Goal: Task Accomplishment & Management: Manage account settings

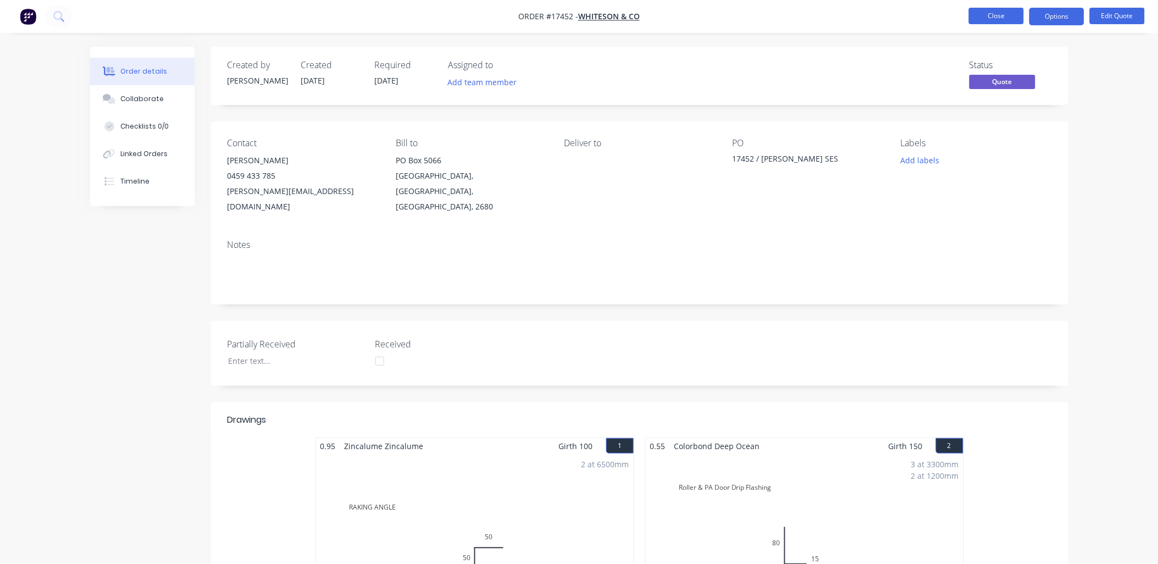
click at [1012, 20] on button "Close" at bounding box center [996, 16] width 55 height 16
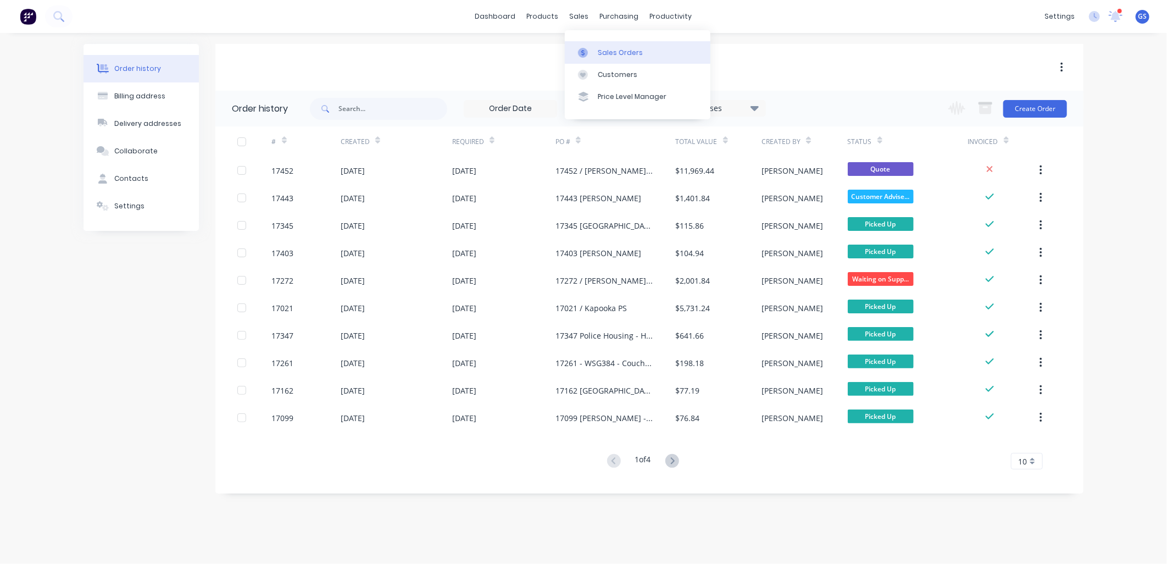
click at [596, 48] on link "Sales Orders" at bounding box center [638, 52] width 146 height 22
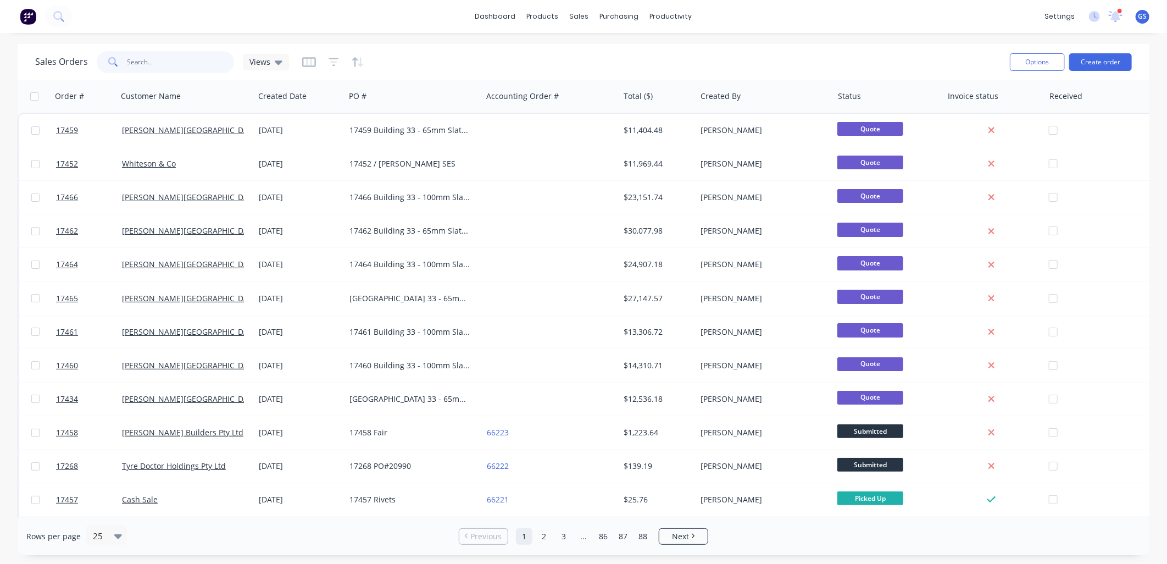
click at [173, 66] on input "text" at bounding box center [180, 62] width 107 height 22
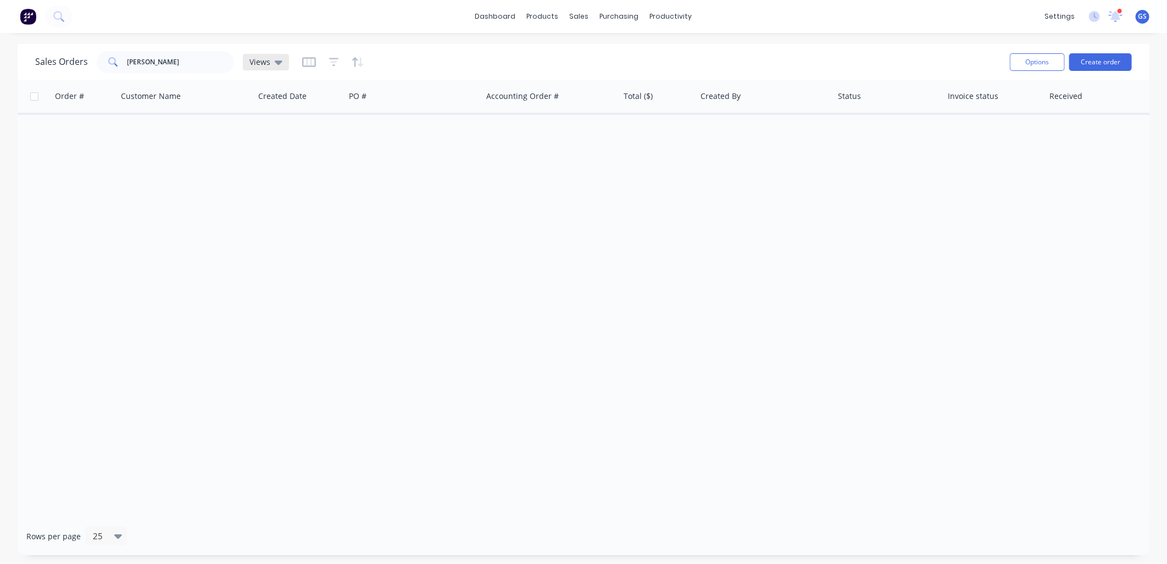
click at [277, 64] on icon at bounding box center [279, 62] width 8 height 12
click at [294, 157] on button "None (Default)" at bounding box center [308, 155] width 125 height 13
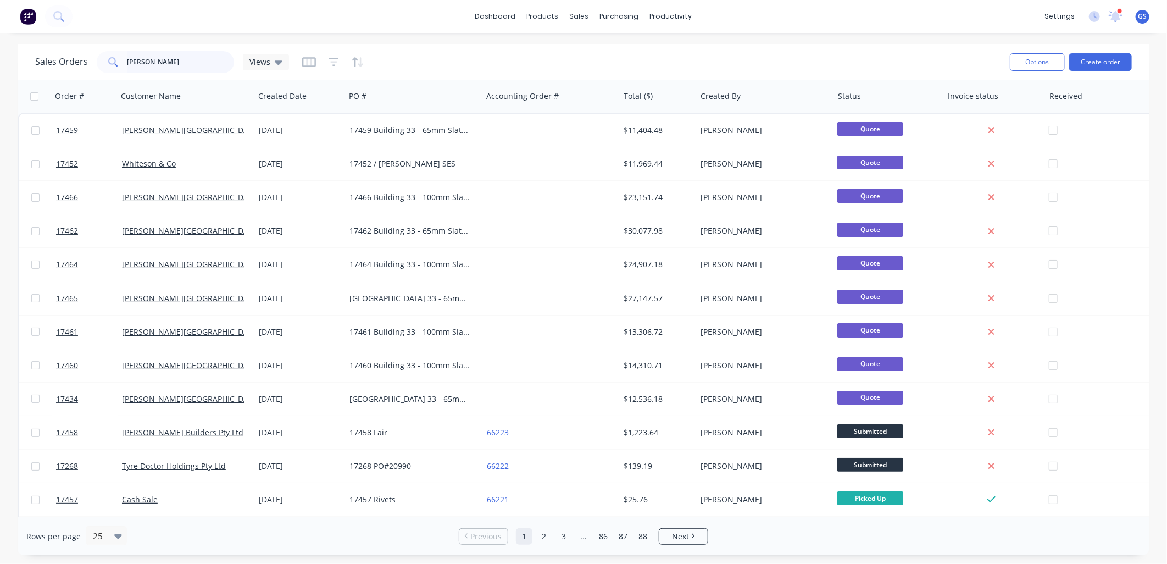
click at [174, 64] on input "[PERSON_NAME]" at bounding box center [180, 62] width 107 height 22
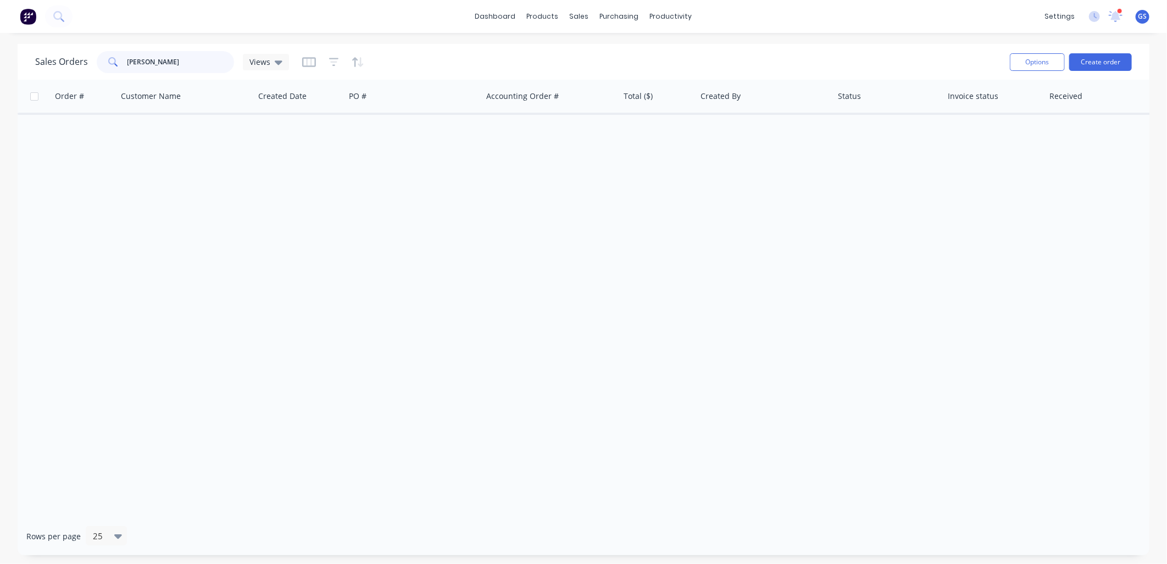
drag, startPoint x: 168, startPoint y: 64, endPoint x: 96, endPoint y: 65, distance: 71.4
click at [97, 65] on div "[PERSON_NAME]" at bounding box center [165, 62] width 137 height 22
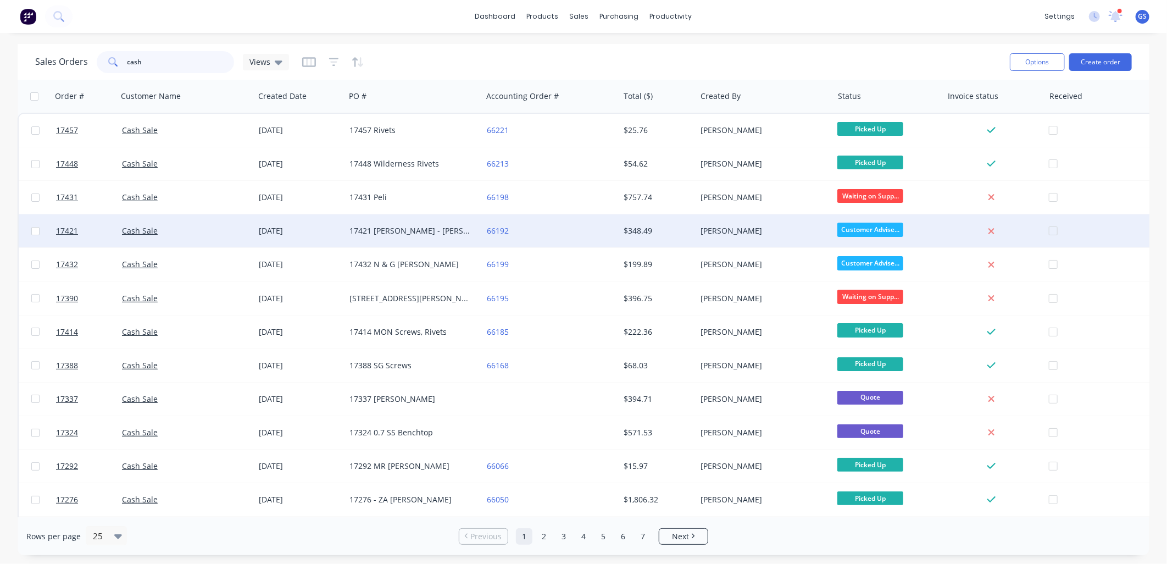
type input "cash"
drag, startPoint x: 413, startPoint y: 218, endPoint x: 410, endPoint y: 227, distance: 10.1
click at [410, 227] on div "17421 [PERSON_NAME] - [PERSON_NAME] Roof Materials" at bounding box center [413, 230] width 137 height 33
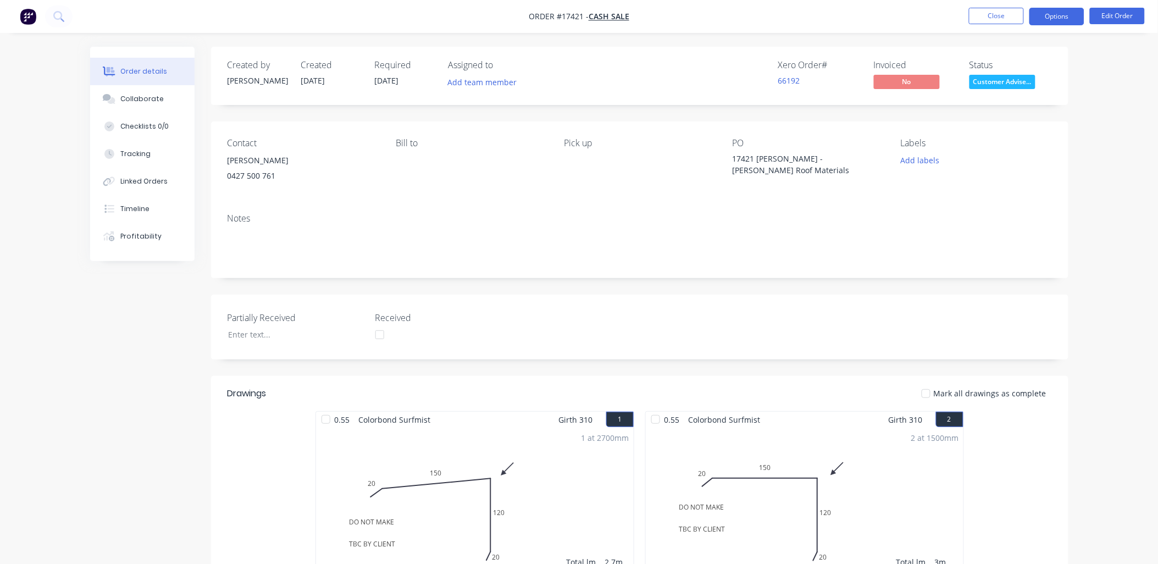
click at [1056, 17] on button "Options" at bounding box center [1056, 17] width 55 height 18
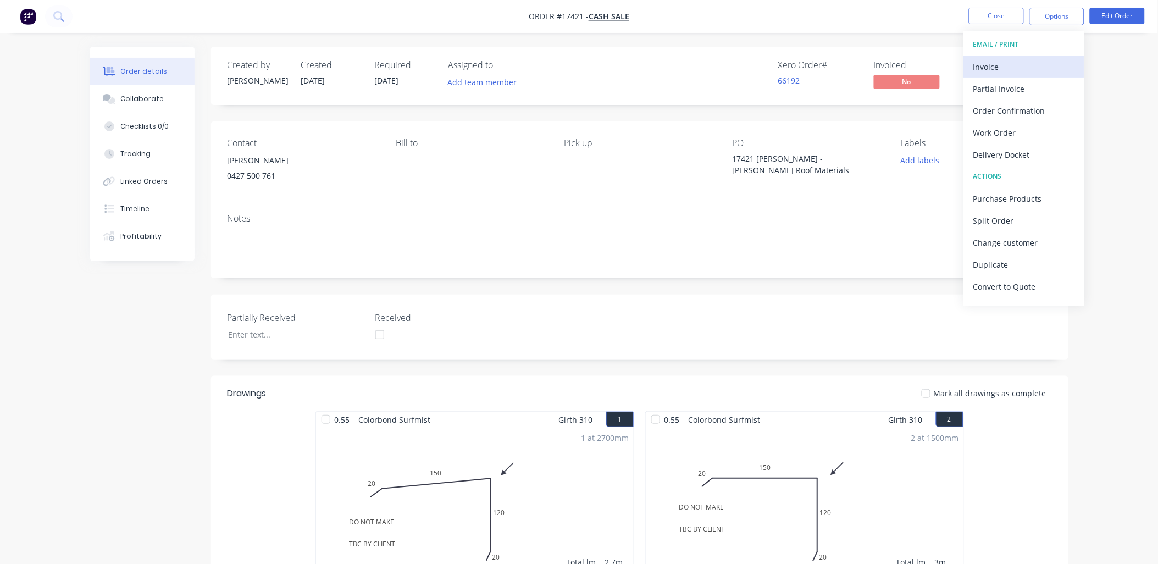
click at [1003, 59] on div "Invoice" at bounding box center [1023, 67] width 101 height 16
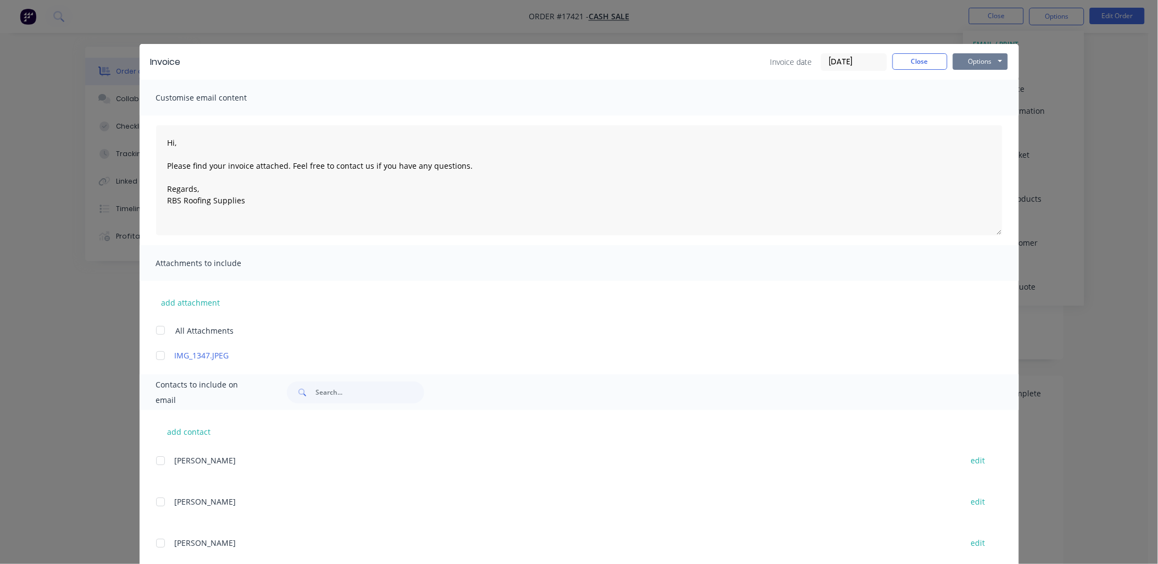
click at [995, 57] on button "Options" at bounding box center [980, 61] width 55 height 16
click at [981, 99] on button "Print" at bounding box center [988, 99] width 70 height 18
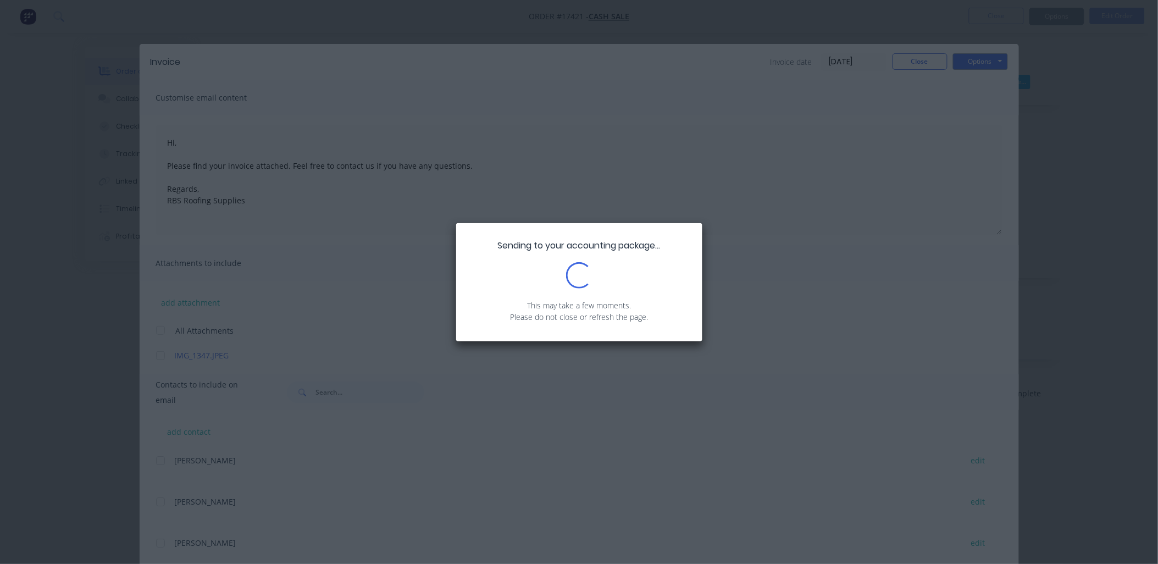
type textarea "Hi, Please find your invoice attached. Feel free to contact us if you have any …"
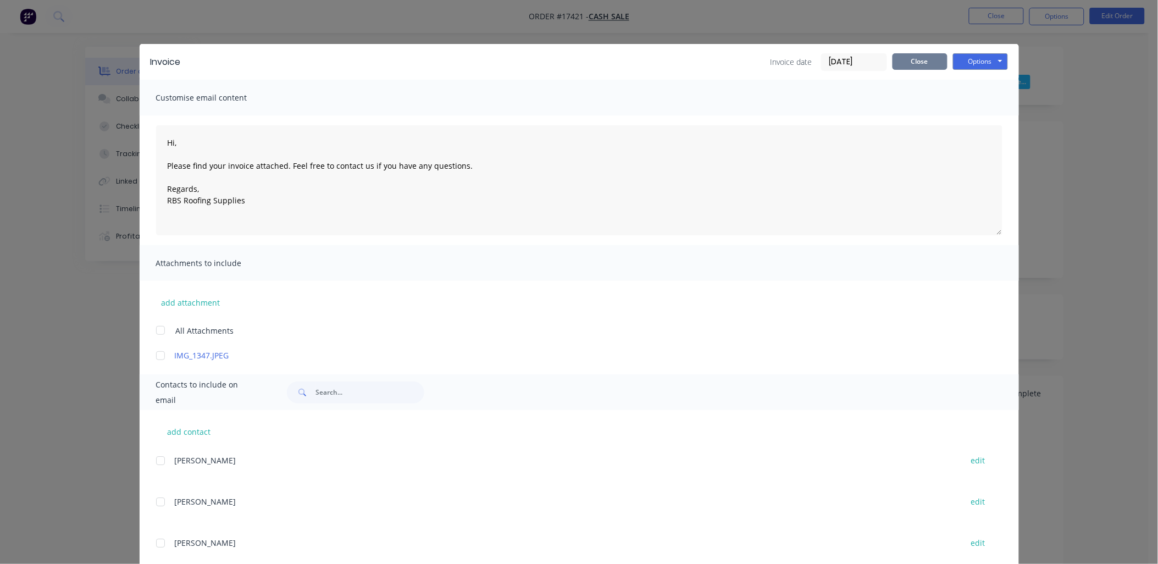
click at [918, 58] on button "Close" at bounding box center [919, 61] width 55 height 16
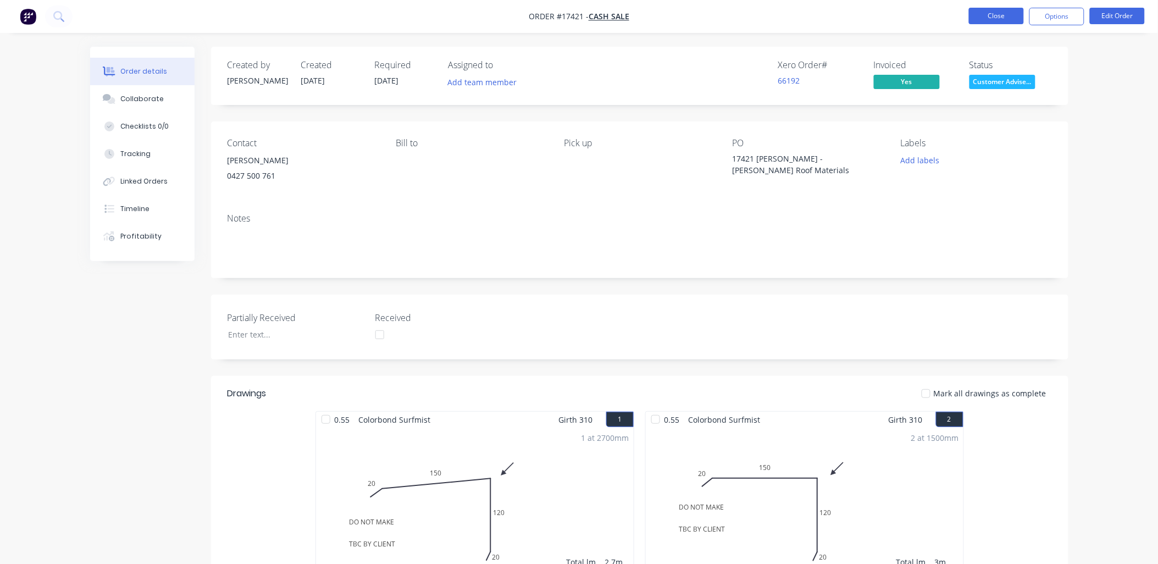
click at [998, 16] on button "Close" at bounding box center [996, 16] width 55 height 16
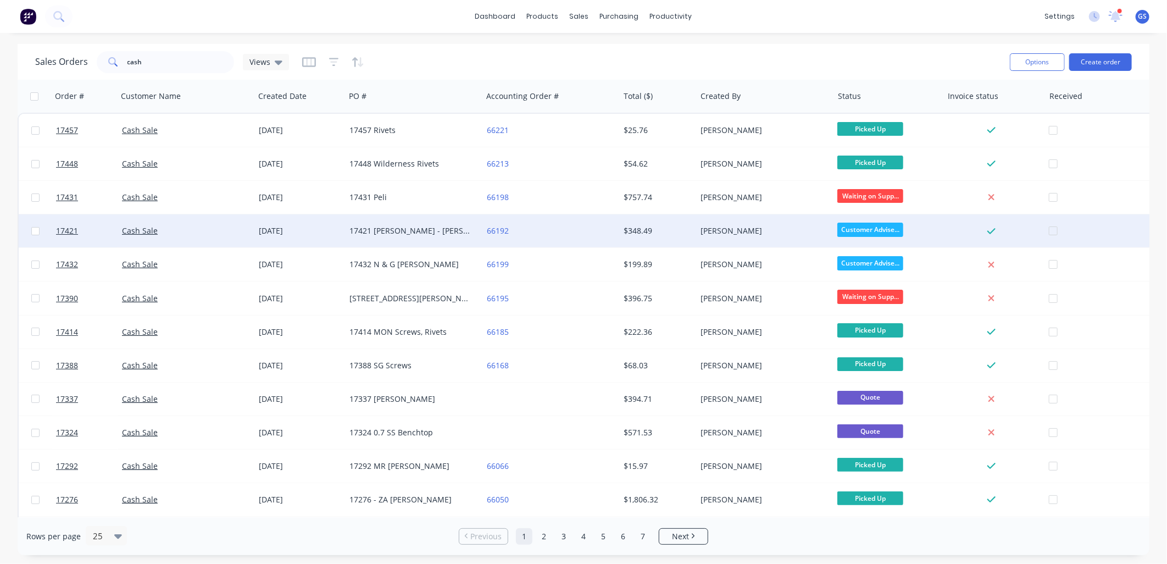
click at [394, 227] on div "17421 [PERSON_NAME] - [PERSON_NAME] Roof Materials" at bounding box center [410, 230] width 122 height 11
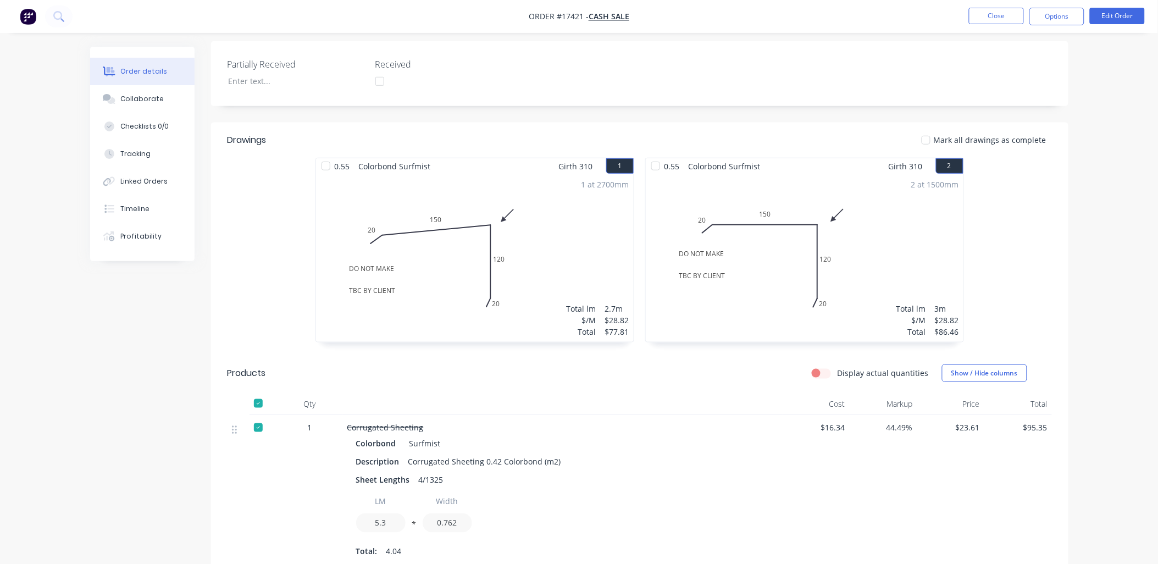
scroll to position [305, 0]
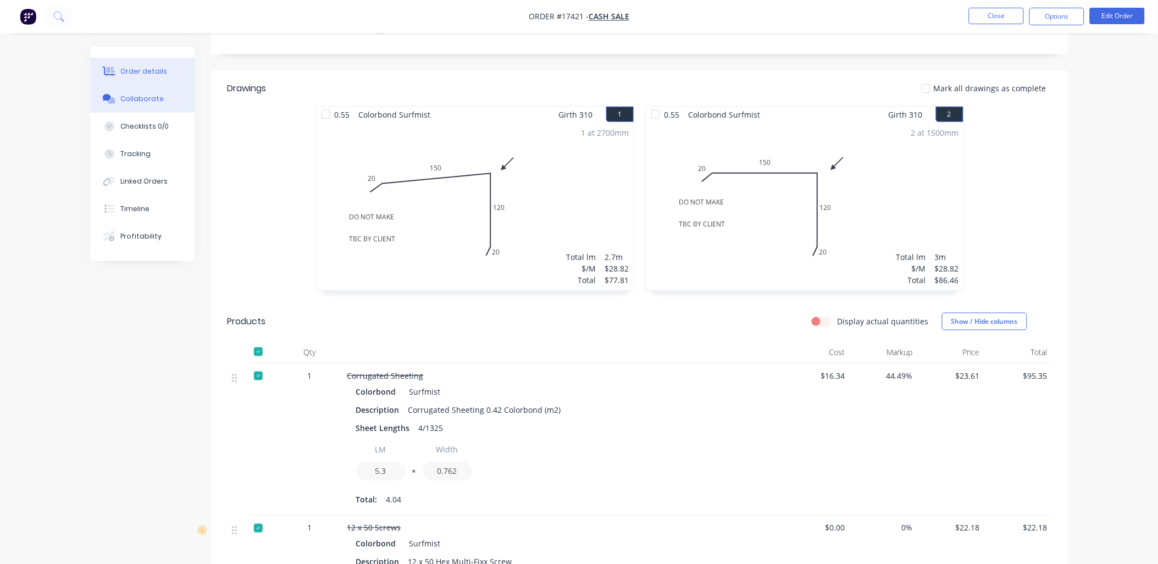
click at [151, 100] on div "Collaborate" at bounding box center [141, 99] width 43 height 10
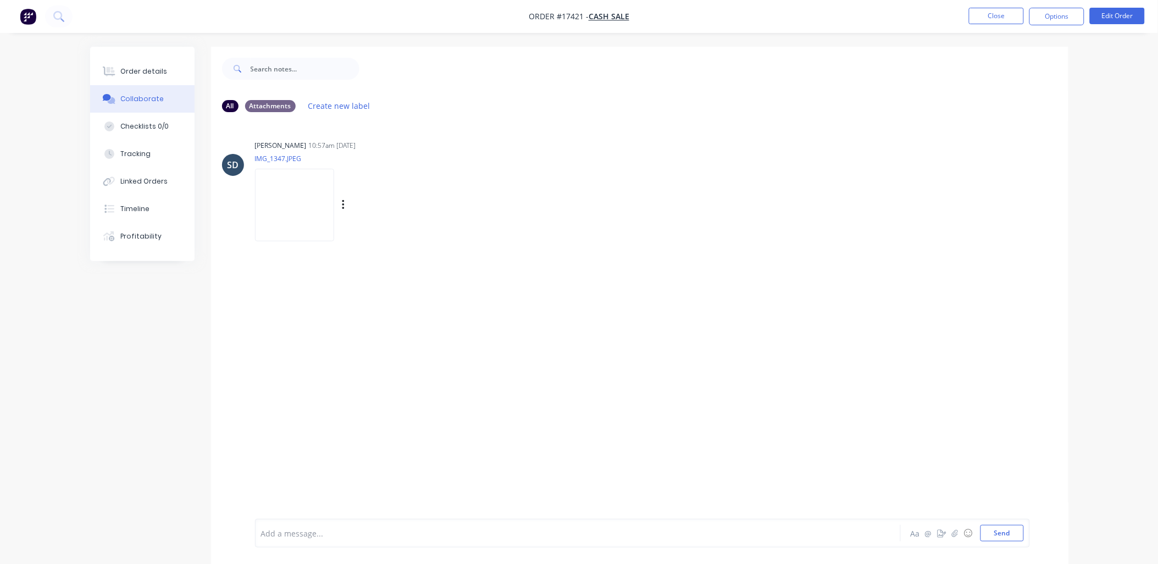
click at [302, 189] on img at bounding box center [294, 205] width 79 height 72
click at [154, 67] on div "Order details" at bounding box center [143, 71] width 47 height 10
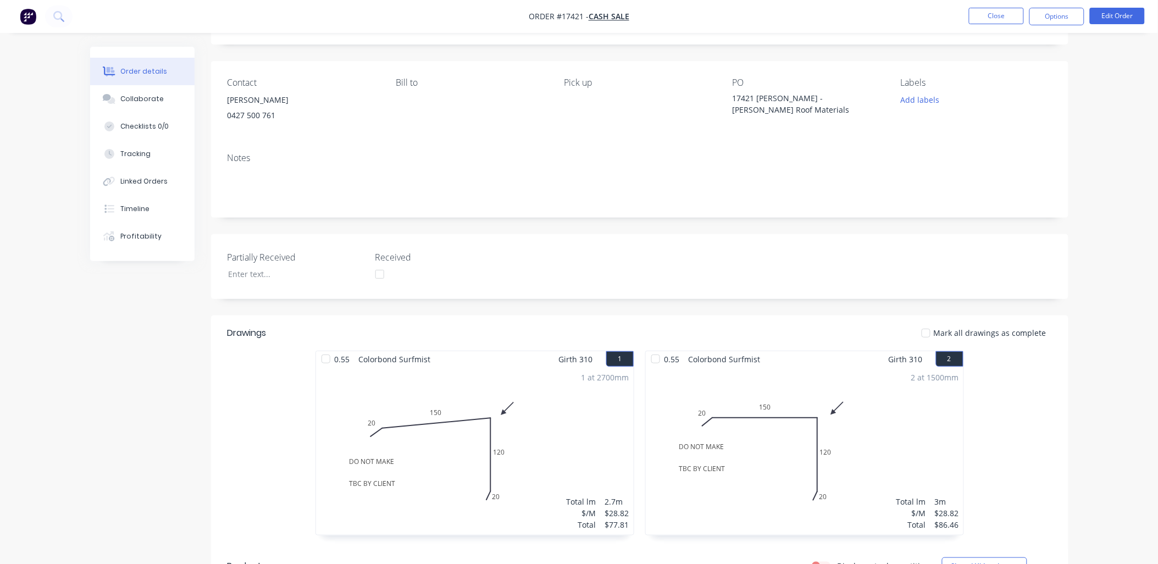
scroll to position [61, 0]
click at [154, 99] on div "Collaborate" at bounding box center [141, 99] width 43 height 10
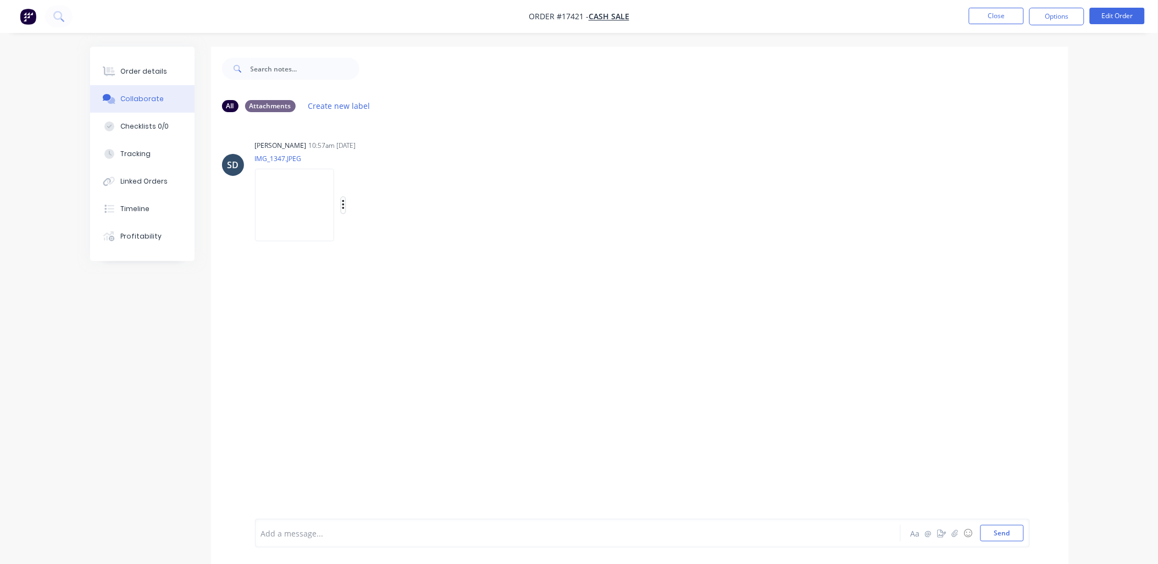
click at [353, 200] on div "Labels Download Delete" at bounding box center [400, 205] width 124 height 16
click at [345, 202] on icon "button" at bounding box center [343, 205] width 3 height 13
click at [401, 234] on button "Download" at bounding box center [415, 234] width 124 height 25
click at [680, 98] on div "All Attachments Create new label" at bounding box center [639, 105] width 835 height 15
click at [151, 68] on div "Order details" at bounding box center [143, 71] width 47 height 10
